Goal: Task Accomplishment & Management: Complete application form

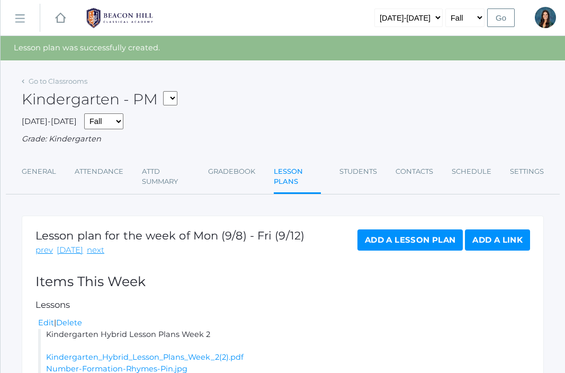
click at [177, 97] on select "*KIND - Kindergarten AM *KIND - Kindergarten PM" at bounding box center [170, 98] width 14 height 14
select select "1957"
click at [166, 91] on select "*KIND - Kindergarten AM *KIND - Kindergarten PM" at bounding box center [170, 98] width 14 height 14
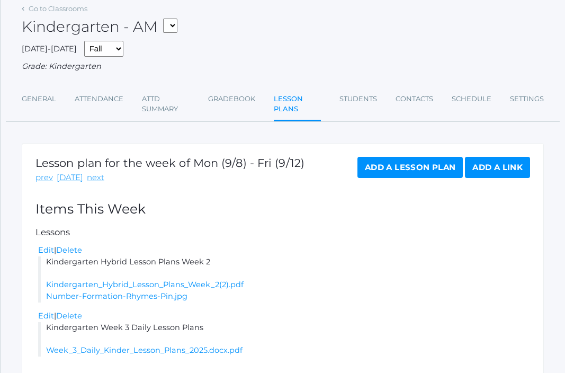
scroll to position [76, 0]
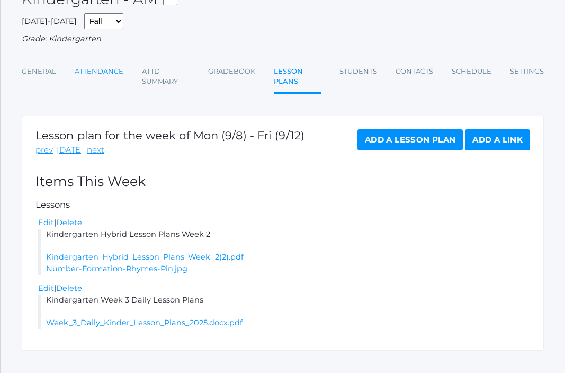
click at [97, 66] on link "Attendance" at bounding box center [99, 71] width 49 height 21
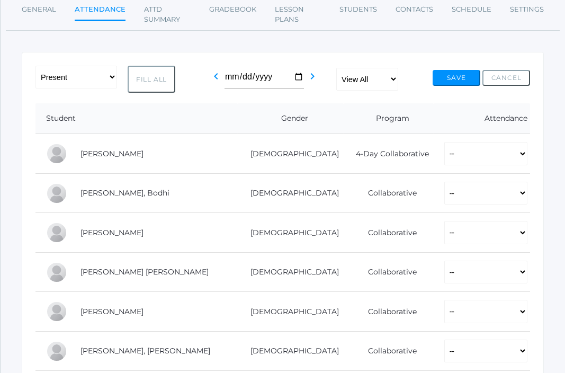
scroll to position [139, 0]
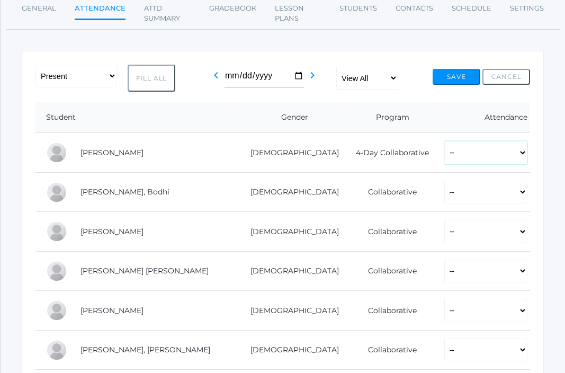
click at [445, 161] on select "-- Present Present-At-Home Tardy Excused Tardy Unexcused Absent Excused Absent …" at bounding box center [486, 152] width 83 height 23
select select "P"
click at [445, 141] on select "-- Present Present-At-Home Tardy Excused Tardy Unexcused Absent Excused Absent …" at bounding box center [486, 152] width 83 height 23
click at [446, 182] on select "-- Present Present-At-Home Tardy Excused Tardy Unexcused Absent Excused Absent …" at bounding box center [486, 192] width 83 height 23
select select "P"
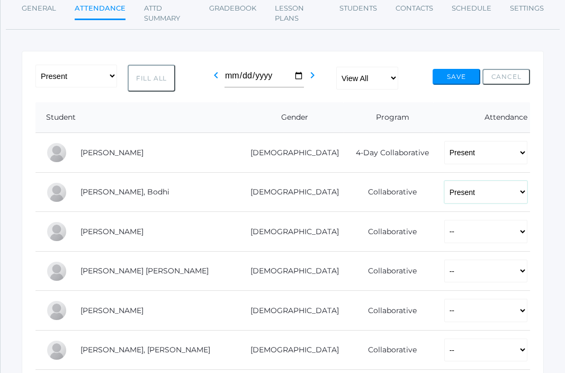
click at [445, 181] on select "-- Present Present-At-Home Tardy Excused Tardy Unexcused Absent Excused Absent …" at bounding box center [486, 192] width 83 height 23
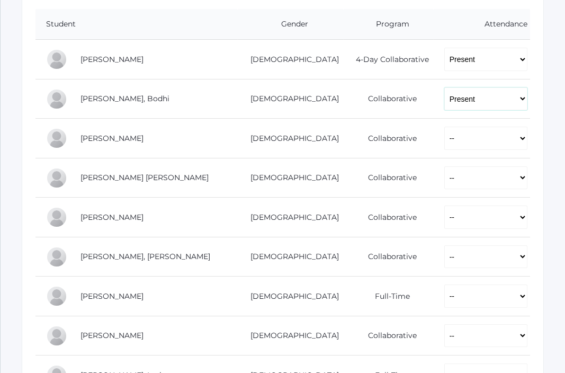
scroll to position [236, 0]
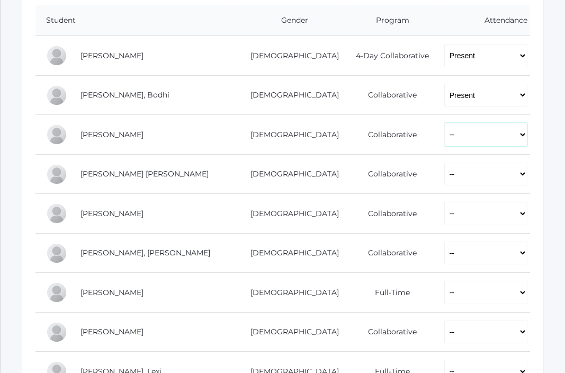
click at [445, 137] on select "-- Present Present-At-Home Tardy Excused Tardy Unexcused Absent Excused Absent …" at bounding box center [486, 134] width 83 height 23
select select "P"
click at [445, 123] on select "-- Present Present-At-Home Tardy Excused Tardy Unexcused Absent Excused Absent …" at bounding box center [486, 134] width 83 height 23
click at [445, 175] on select "-- Present Present-At-Home Tardy Excused Tardy Unexcused Absent Excused Absent …" at bounding box center [486, 174] width 83 height 23
select select "TU"
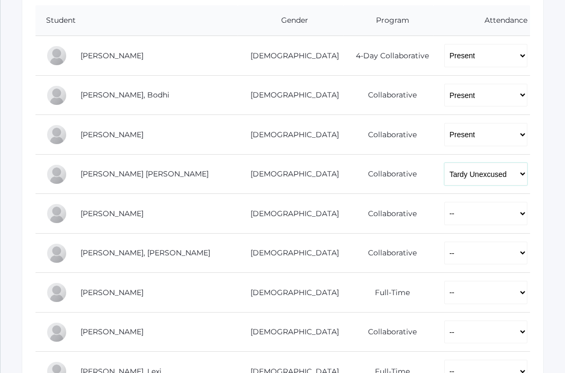
click at [445, 163] on select "-- Present Present-At-Home Tardy Excused Tardy Unexcused Absent Excused Absent …" at bounding box center [486, 174] width 83 height 23
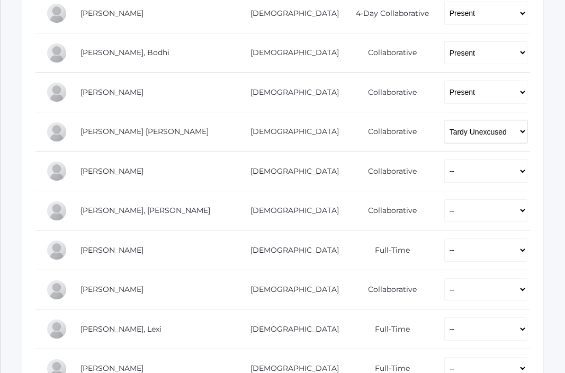
scroll to position [279, 0]
click at [445, 170] on select "-- Present Present-At-Home Tardy Excused Tardy Unexcused Absent Excused Absent …" at bounding box center [486, 170] width 83 height 23
select select "P"
click at [445, 159] on select "-- Present Present-At-Home Tardy Excused Tardy Unexcused Absent Excused Absent …" at bounding box center [486, 170] width 83 height 23
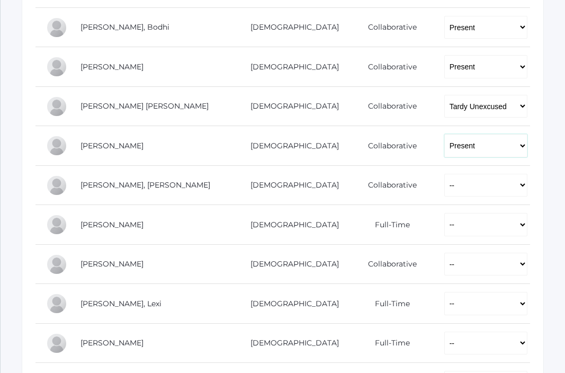
scroll to position [305, 0]
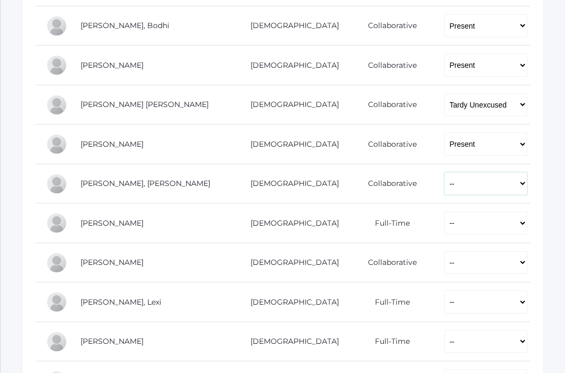
click at [445, 186] on select "-- Present Present-At-Home Tardy Excused Tardy Unexcused Absent Excused Absent …" at bounding box center [486, 183] width 83 height 23
select select "P"
click at [445, 172] on select "-- Present Present-At-Home Tardy Excused Tardy Unexcused Absent Excused Absent …" at bounding box center [486, 183] width 83 height 23
click at [445, 226] on select "-- Present Present-At-Home Tardy Excused Tardy Unexcused Absent Excused Absent …" at bounding box center [486, 222] width 83 height 23
select select "P"
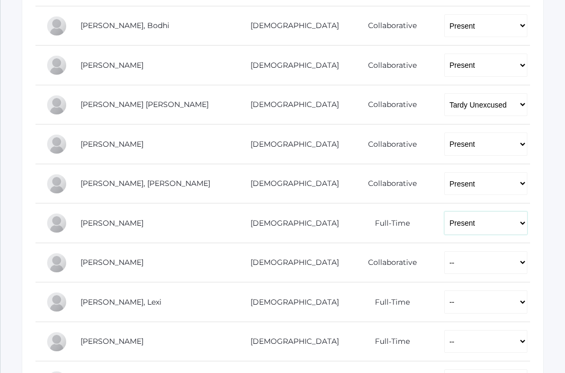
click at [445, 211] on select "-- Present Present-At-Home Tardy Excused Tardy Unexcused Absent Excused Absent …" at bounding box center [486, 222] width 83 height 23
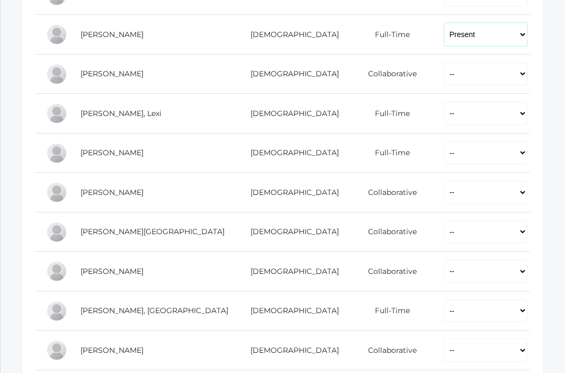
scroll to position [501, 0]
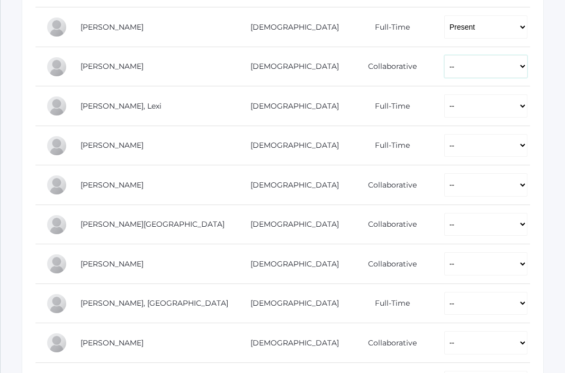
click at [445, 73] on select "-- Present Present-At-Home Tardy Excused Tardy Unexcused Absent Excused Absent …" at bounding box center [486, 66] width 83 height 23
select select "P"
click at [445, 55] on select "-- Present Present-At-Home Tardy Excused Tardy Unexcused Absent Excused Absent …" at bounding box center [486, 66] width 83 height 23
click at [445, 115] on select "-- Present Present-At-Home Tardy Excused Tardy Unexcused Absent Excused Absent …" at bounding box center [486, 105] width 83 height 23
select select "P"
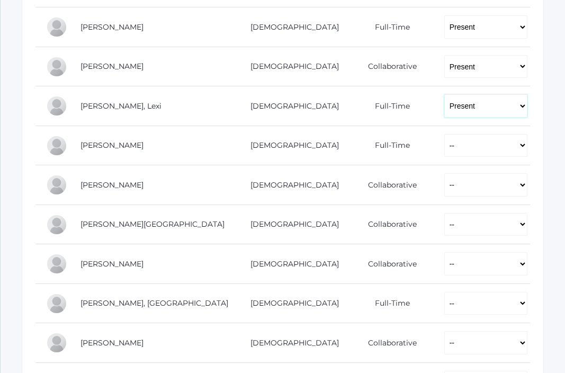
click at [445, 94] on select "-- Present Present-At-Home Tardy Excused Tardy Unexcused Absent Excused Absent …" at bounding box center [486, 105] width 83 height 23
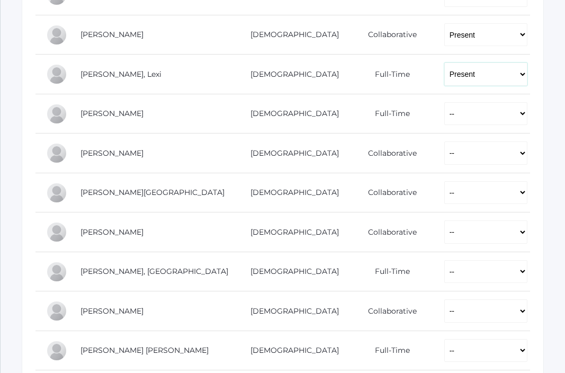
scroll to position [535, 0]
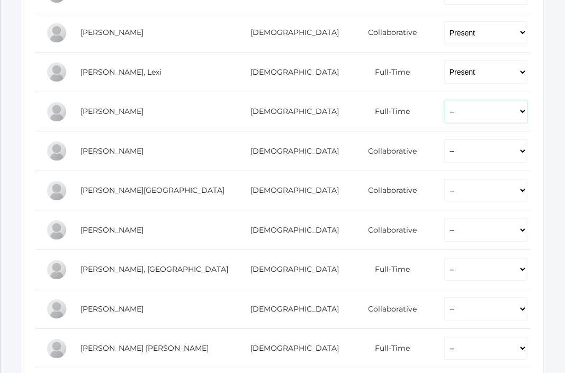
click at [445, 114] on select "-- Present Present-At-Home Tardy Excused Tardy Unexcused Absent Excused Absent …" at bounding box center [486, 111] width 83 height 23
select select "P"
click at [445, 100] on select "-- Present Present-At-Home Tardy Excused Tardy Unexcused Absent Excused Absent …" at bounding box center [486, 111] width 83 height 23
click at [445, 150] on select "-- Present Present-At-Home Tardy Excused Tardy Unexcused Absent Excused Absent …" at bounding box center [486, 150] width 83 height 23
select select "P"
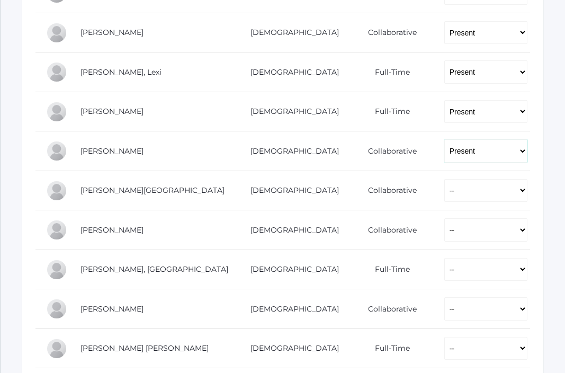
click at [445, 139] on select "-- Present Present-At-Home Tardy Excused Tardy Unexcused Absent Excused Absent …" at bounding box center [486, 150] width 83 height 23
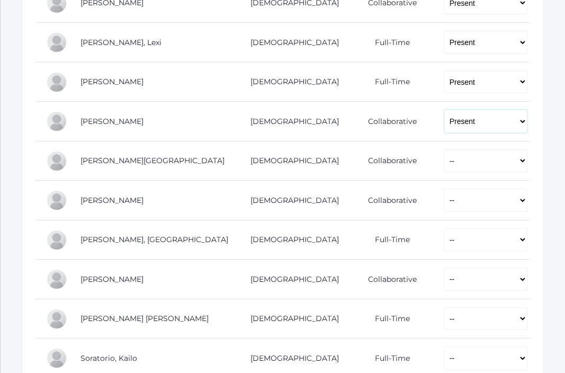
scroll to position [579, 0]
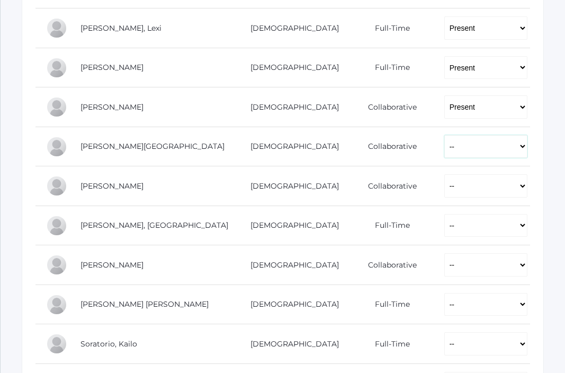
click at [445, 147] on select "-- Present Present-At-Home Tardy Excused Tardy Unexcused Absent Excused Absent …" at bounding box center [486, 146] width 83 height 23
select select "P"
click at [445, 135] on select "-- Present Present-At-Home Tardy Excused Tardy Unexcused Absent Excused Absent …" at bounding box center [486, 146] width 83 height 23
click at [445, 183] on select "-- Present Present-At-Home Tardy Excused Tardy Unexcused Absent Excused Absent …" at bounding box center [486, 185] width 83 height 23
select select "P"
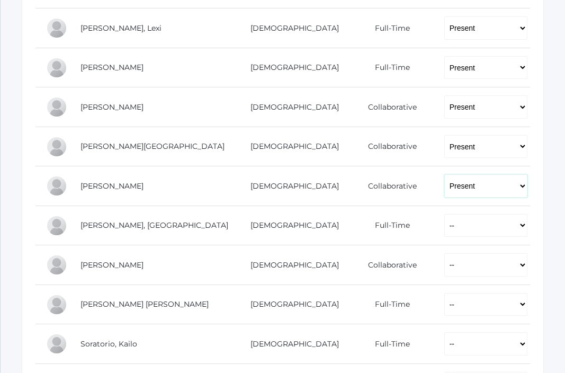
click at [445, 174] on select "-- Present Present-At-Home Tardy Excused Tardy Unexcused Absent Excused Absent …" at bounding box center [486, 185] width 83 height 23
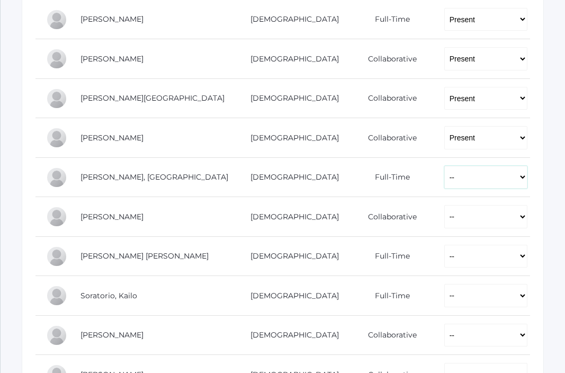
click at [445, 179] on select "-- Present Present-At-Home Tardy Excused Tardy Unexcused Absent Excused Absent …" at bounding box center [486, 177] width 83 height 23
click at [445, 166] on select "-- Present Present-At-Home Tardy Excused Tardy Unexcused Absent Excused Absent …" at bounding box center [486, 177] width 83 height 23
click at [445, 180] on select "-- Present Present-At-Home Tardy Excused Tardy Unexcused Absent Excused Absent …" at bounding box center [486, 177] width 83 height 23
select select "P"
click at [445, 166] on select "-- Present Present-At-Home Tardy Excused Tardy Unexcused Absent Excused Absent …" at bounding box center [486, 177] width 83 height 23
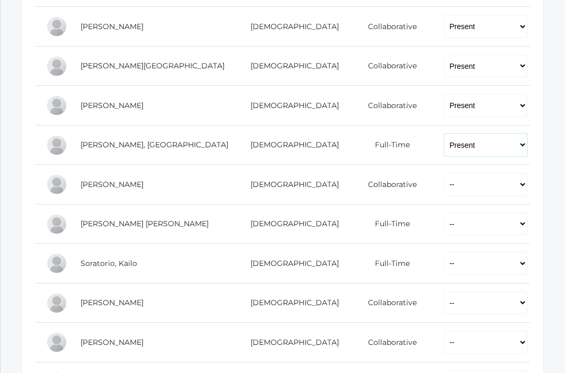
scroll to position [666, 0]
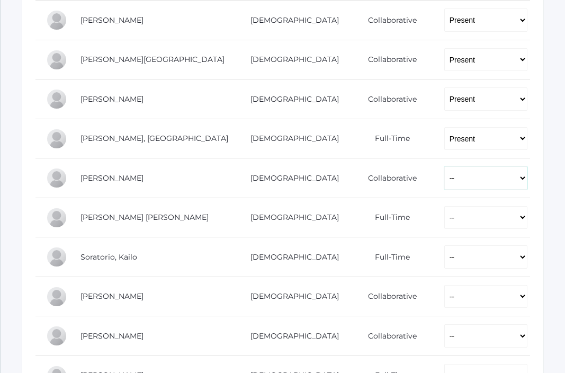
click at [445, 175] on select "-- Present Present-At-Home Tardy Excused Tardy Unexcused Absent Excused Absent …" at bounding box center [486, 177] width 83 height 23
select select "P"
click at [445, 166] on select "-- Present Present-At-Home Tardy Excused Tardy Unexcused Absent Excused Absent …" at bounding box center [486, 177] width 83 height 23
click at [445, 218] on select "-- Present Present-At-Home Tardy Excused Tardy Unexcused Absent Excused Absent …" at bounding box center [486, 217] width 83 height 23
select select "P"
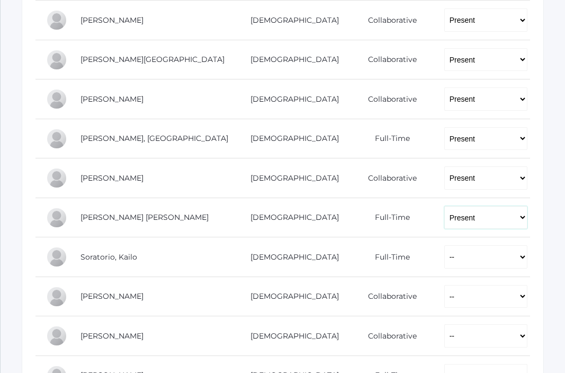
click at [445, 206] on select "-- Present Present-At-Home Tardy Excused Tardy Unexcused Absent Excused Absent …" at bounding box center [486, 217] width 83 height 23
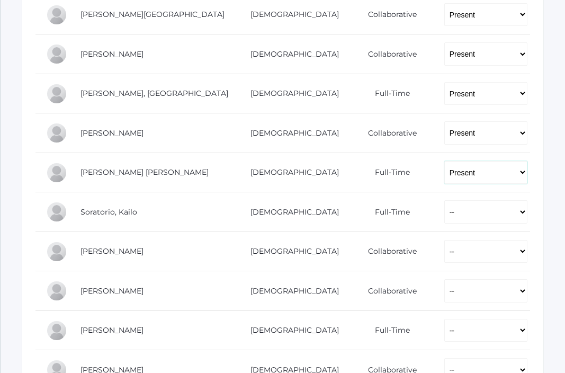
scroll to position [716, 0]
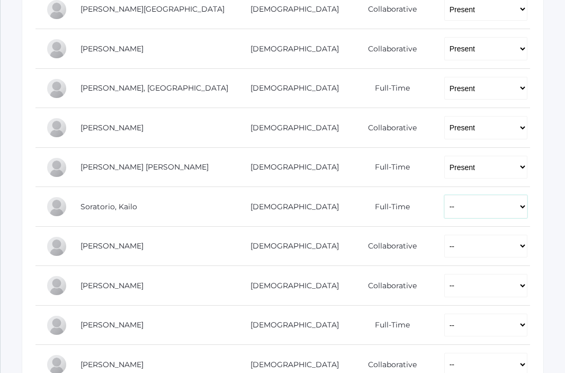
click at [445, 202] on select "-- Present Present-At-Home Tardy Excused Tardy Unexcused Absent Excused Absent …" at bounding box center [486, 206] width 83 height 23
select select "P"
click at [445, 195] on select "-- Present Present-At-Home Tardy Excused Tardy Unexcused Absent Excused Absent …" at bounding box center [486, 206] width 83 height 23
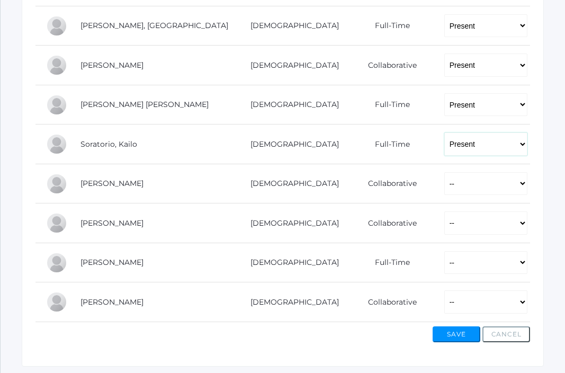
scroll to position [810, 0]
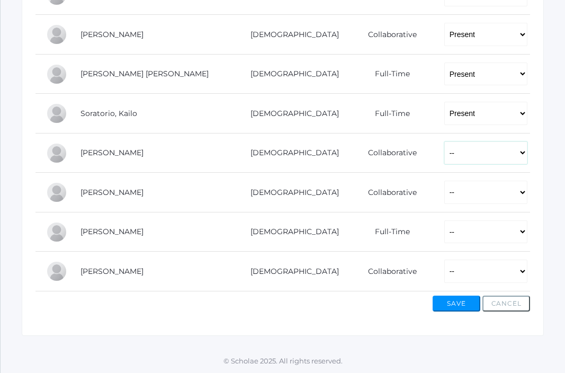
click at [445, 151] on select "-- Present Present-At-Home Tardy Excused Tardy Unexcused Absent Excused Absent …" at bounding box center [486, 152] width 83 height 23
select select "AE"
click at [445, 141] on select "-- Present Present-At-Home Tardy Excused Tardy Unexcused Absent Excused Absent …" at bounding box center [486, 152] width 83 height 23
click at [438, 203] on td "-- Present Present-At-Home Tardy Excused Tardy Unexcused Absent Excused Absent …" at bounding box center [482, 193] width 96 height 40
click at [445, 197] on select "-- Present Present-At-Home Tardy Excused Tardy Unexcused Absent Excused Absent …" at bounding box center [486, 192] width 83 height 23
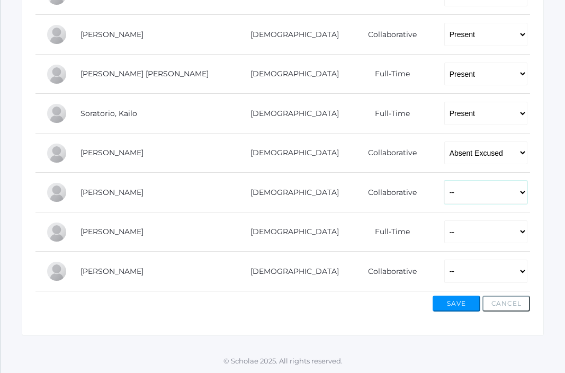
select select "P"
click at [445, 181] on select "-- Present Present-At-Home Tardy Excused Tardy Unexcused Absent Excused Absent …" at bounding box center [486, 192] width 83 height 23
click at [445, 223] on select "-- Present Present-At-Home Tardy Excused Tardy Unexcused Absent Excused Absent …" at bounding box center [486, 231] width 83 height 23
select select "P"
click at [445, 220] on select "-- Present Present-At-Home Tardy Excused Tardy Unexcused Absent Excused Absent …" at bounding box center [486, 231] width 83 height 23
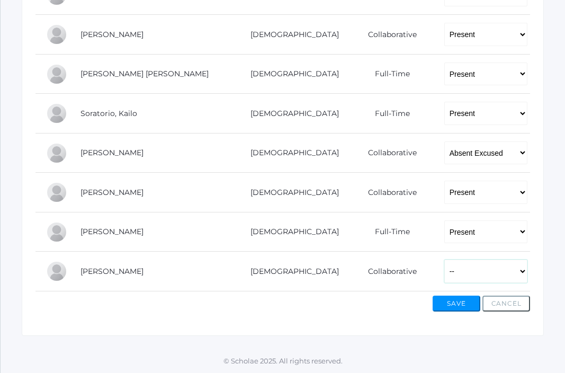
click at [445, 275] on select "-- Present Present-At-Home Tardy Excused Tardy Unexcused Absent Excused Absent …" at bounding box center [486, 271] width 83 height 23
select select "P"
click at [445, 260] on select "-- Present Present-At-Home Tardy Excused Tardy Unexcused Absent Excused Absent …" at bounding box center [486, 271] width 83 height 23
click at [451, 306] on button "Save" at bounding box center [457, 304] width 48 height 16
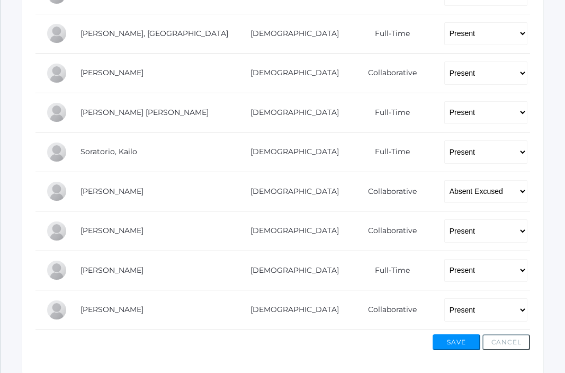
scroll to position [808, 0]
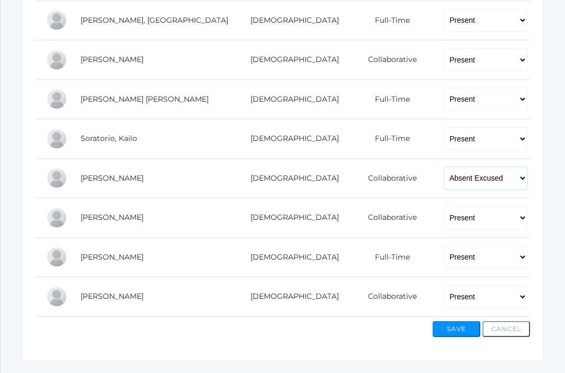
click at [445, 184] on select "-- Present Present-At-Home Tardy Excused Tardy Unexcused Absent Excused Absent …" at bounding box center [486, 178] width 83 height 23
select select "PH"
click at [445, 167] on select "-- Present Present-At-Home Tardy Excused Tardy Unexcused Absent Excused Absent …" at bounding box center [486, 178] width 83 height 23
click at [448, 332] on button "Save" at bounding box center [457, 329] width 48 height 16
